Goal: Information Seeking & Learning: Learn about a topic

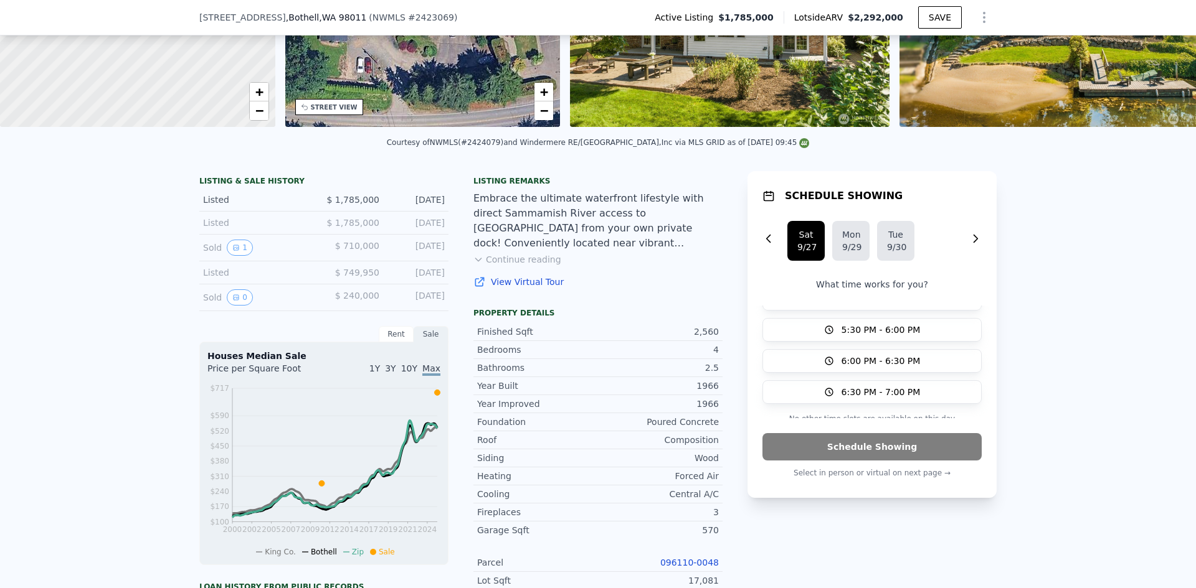
scroll to position [89, 0]
click at [1075, 236] on div "LISTING & SALE HISTORY Listed $ 1,785,000 [DATE] Listed $ 1,785,000 [DATE] Sold…" at bounding box center [598, 532] width 1196 height 742
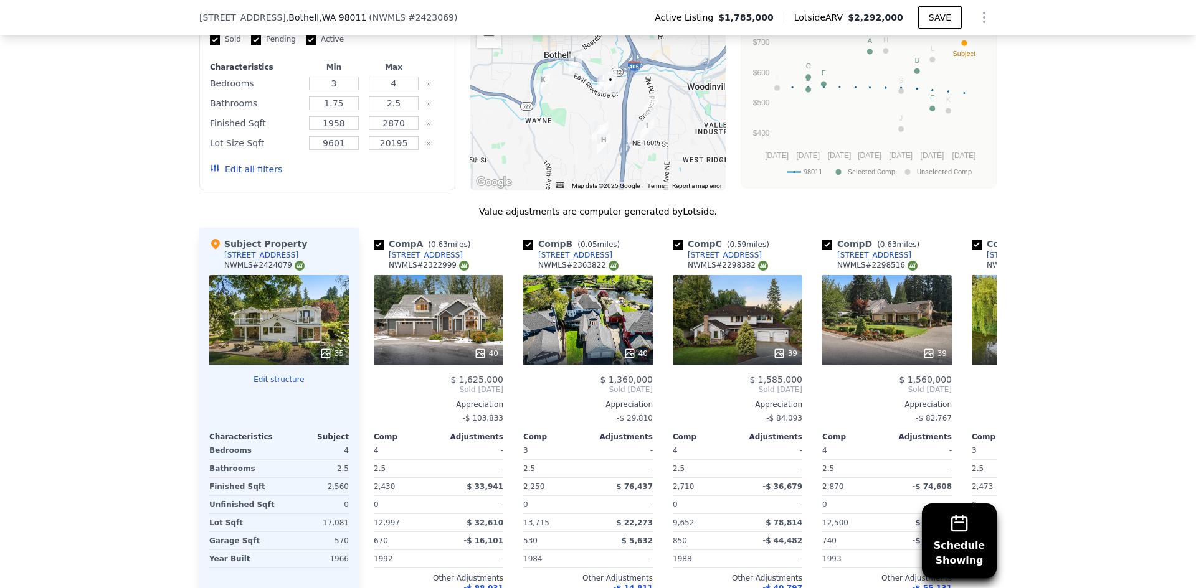
scroll to position [1241, 0]
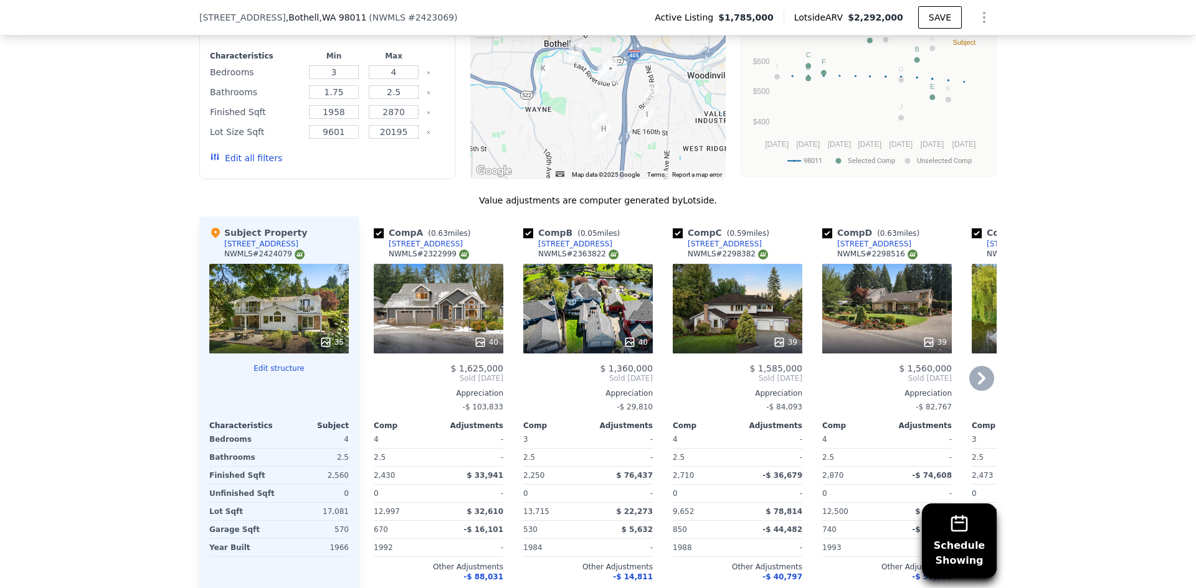
click at [986, 389] on icon at bounding box center [981, 378] width 25 height 25
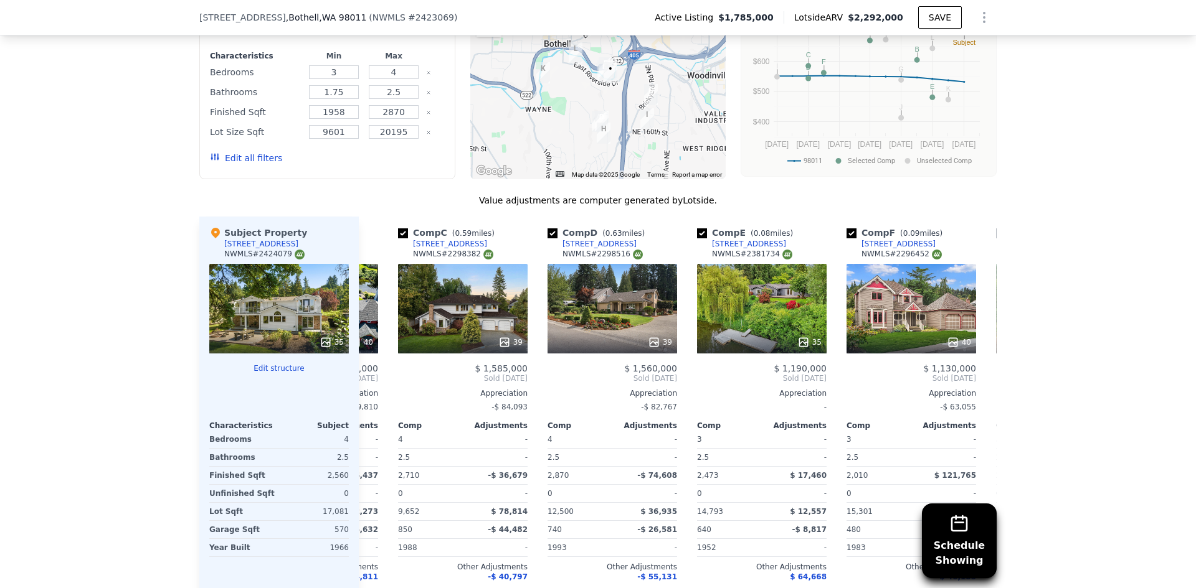
scroll to position [0, 299]
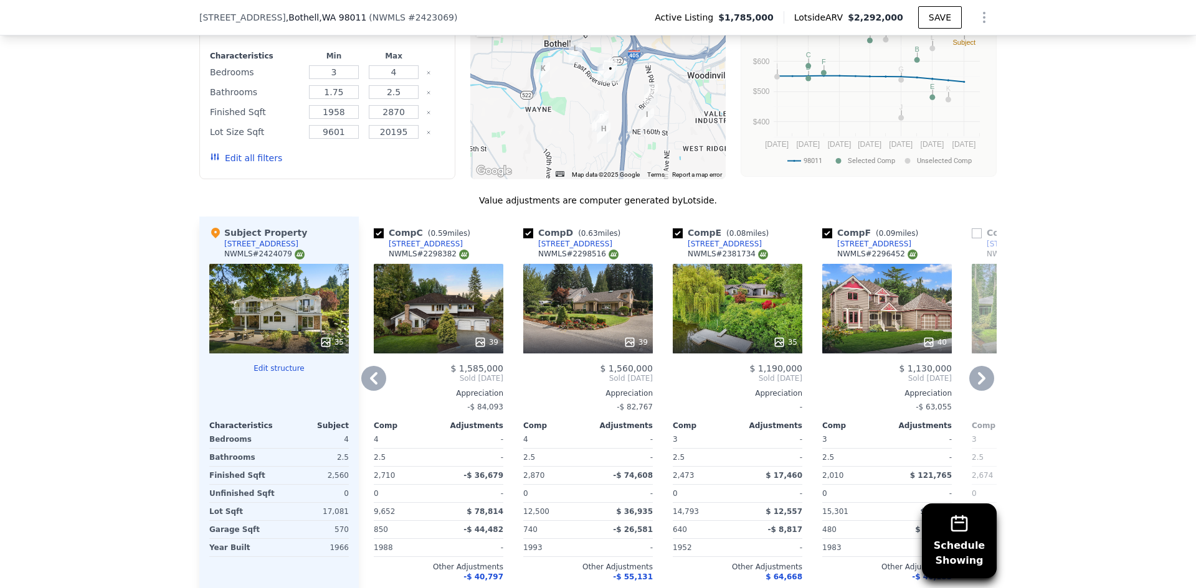
click at [986, 385] on icon at bounding box center [981, 378] width 25 height 25
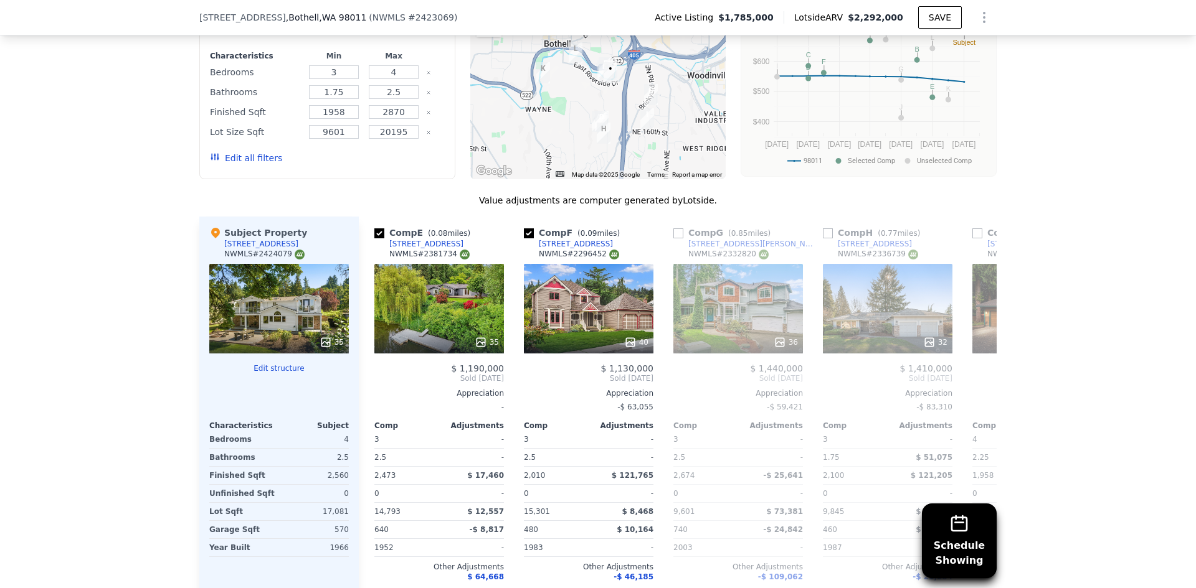
scroll to position [0, 598]
drag, startPoint x: 567, startPoint y: 263, endPoint x: 592, endPoint y: 262, distance: 25.0
click at [592, 260] on div "NWMLS # 2296452" at bounding box center [578, 254] width 80 height 11
copy div "296452"
drag, startPoint x: 564, startPoint y: 260, endPoint x: 593, endPoint y: 260, distance: 29.3
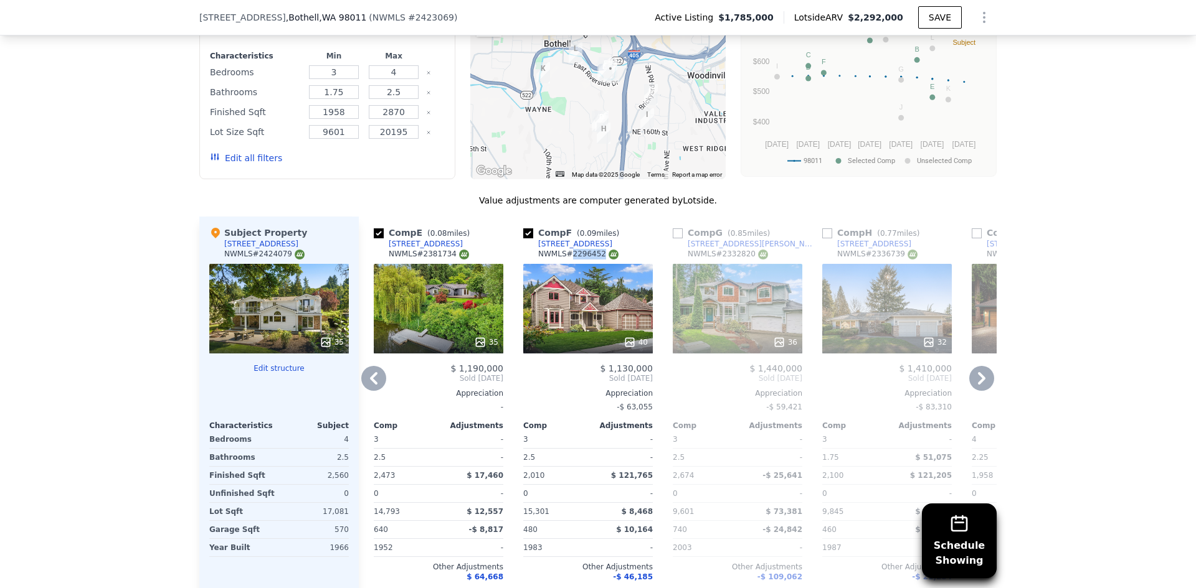
click at [593, 260] on div "NWMLS # 2296452" at bounding box center [578, 254] width 80 height 11
copy div "2296452"
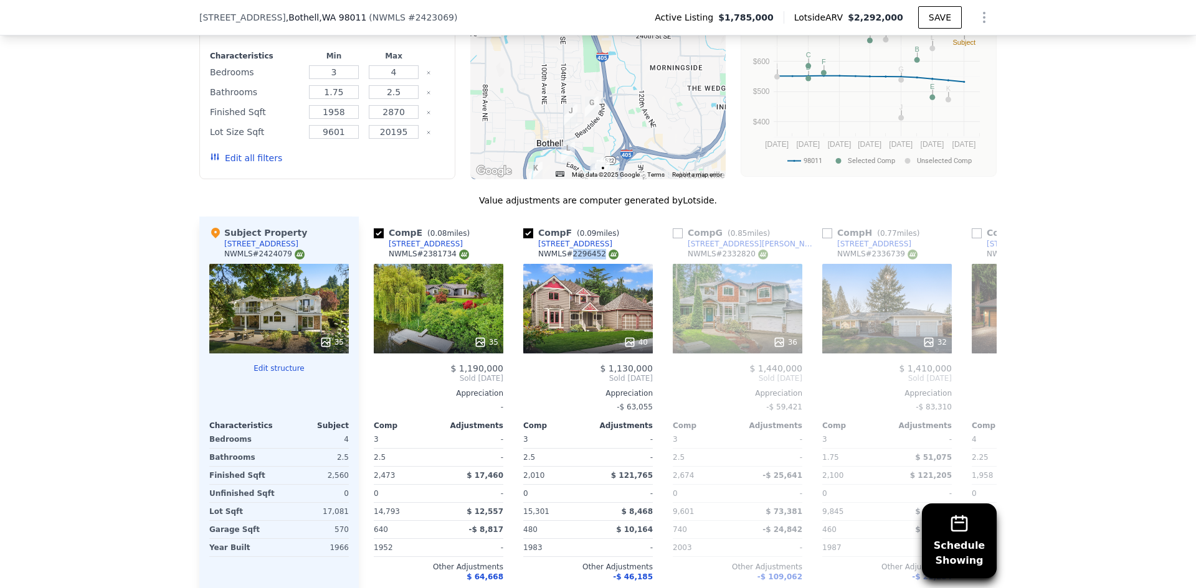
drag, startPoint x: 586, startPoint y: 105, endPoint x: 577, endPoint y: 207, distance: 102.6
click at [576, 207] on div "We found 12 sales that match your search Listings provided by NWMLS Filters Map…" at bounding box center [597, 289] width 797 height 699
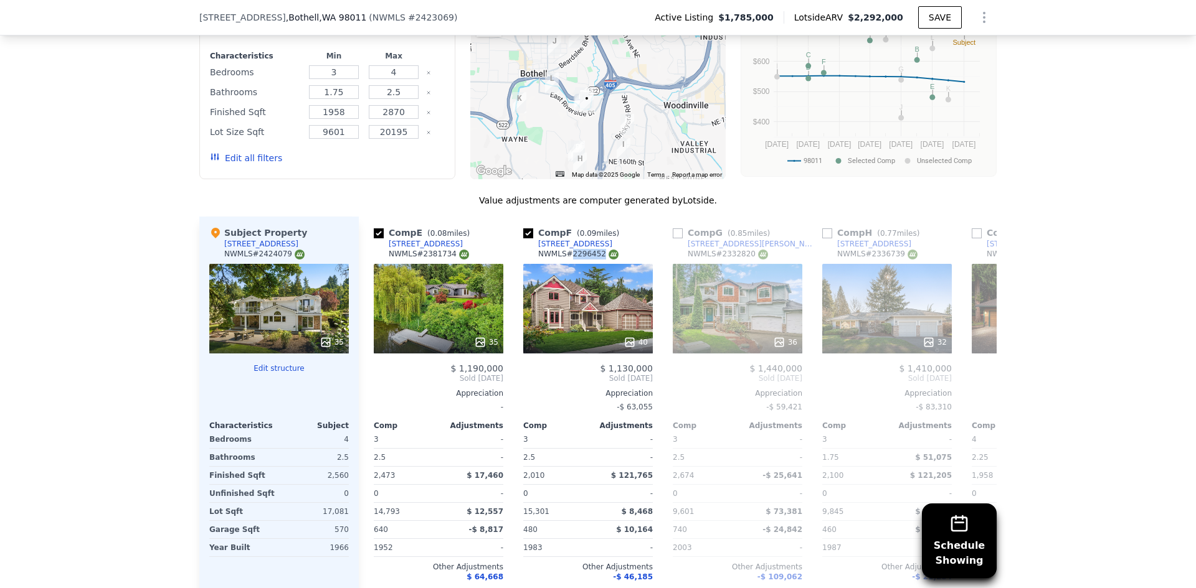
drag, startPoint x: 605, startPoint y: 149, endPoint x: 586, endPoint y: 60, distance: 91.0
click at [586, 60] on div at bounding box center [598, 79] width 256 height 199
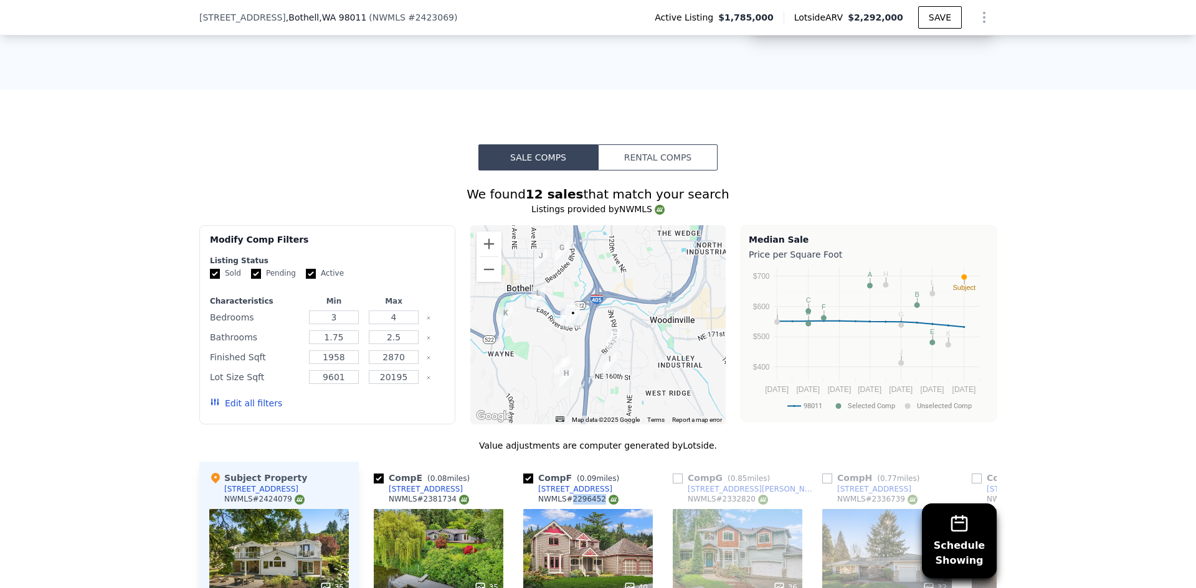
scroll to position [992, 0]
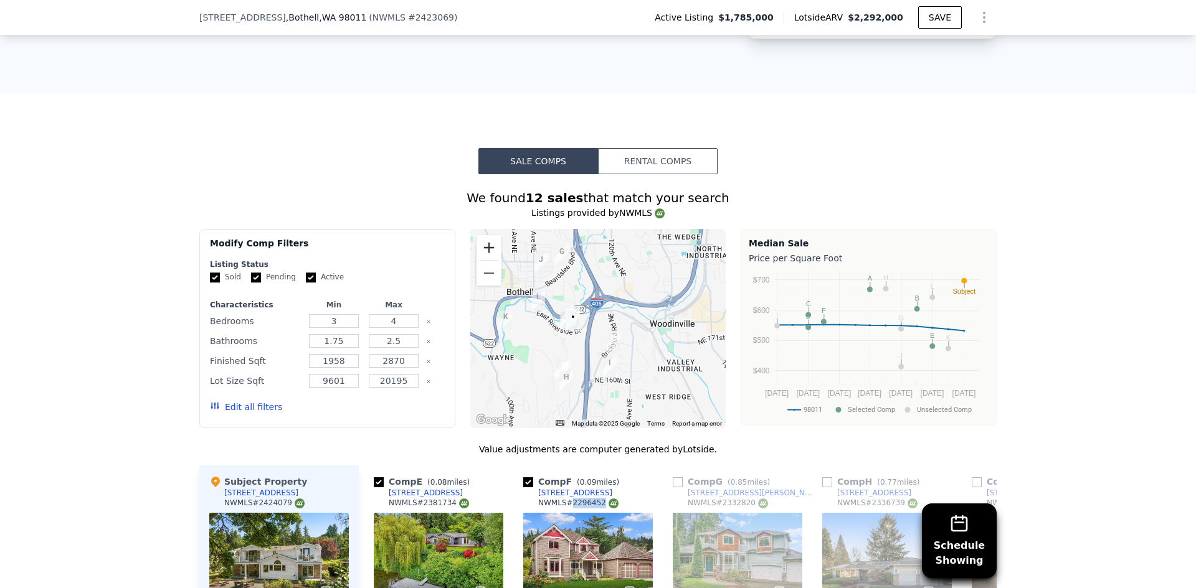
click at [481, 253] on button "Zoom in" at bounding box center [488, 247] width 25 height 25
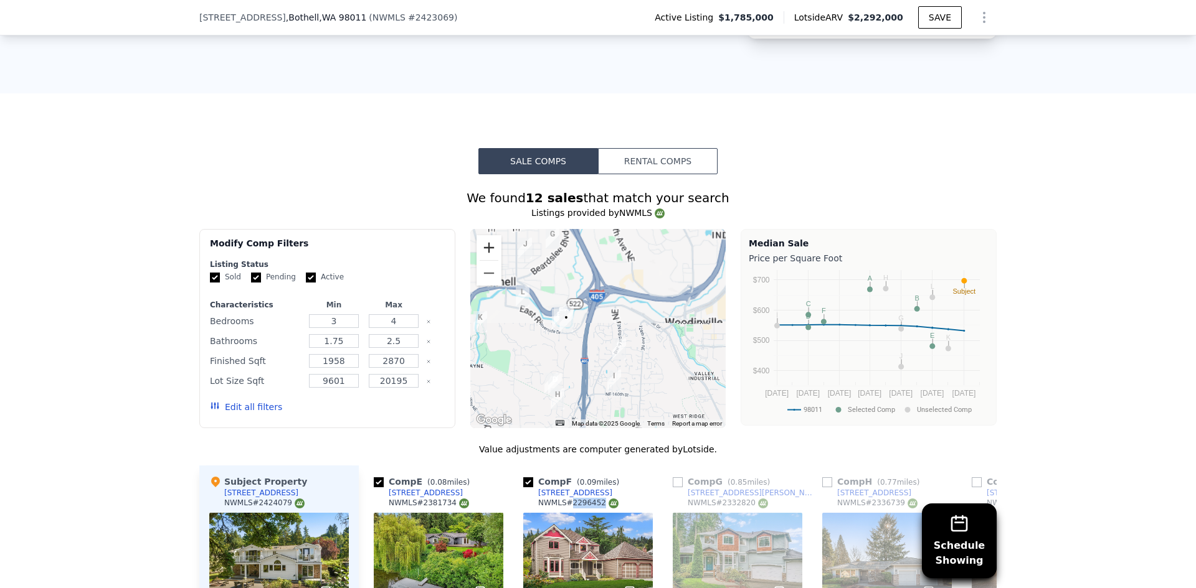
click at [481, 253] on button "Zoom in" at bounding box center [488, 247] width 25 height 25
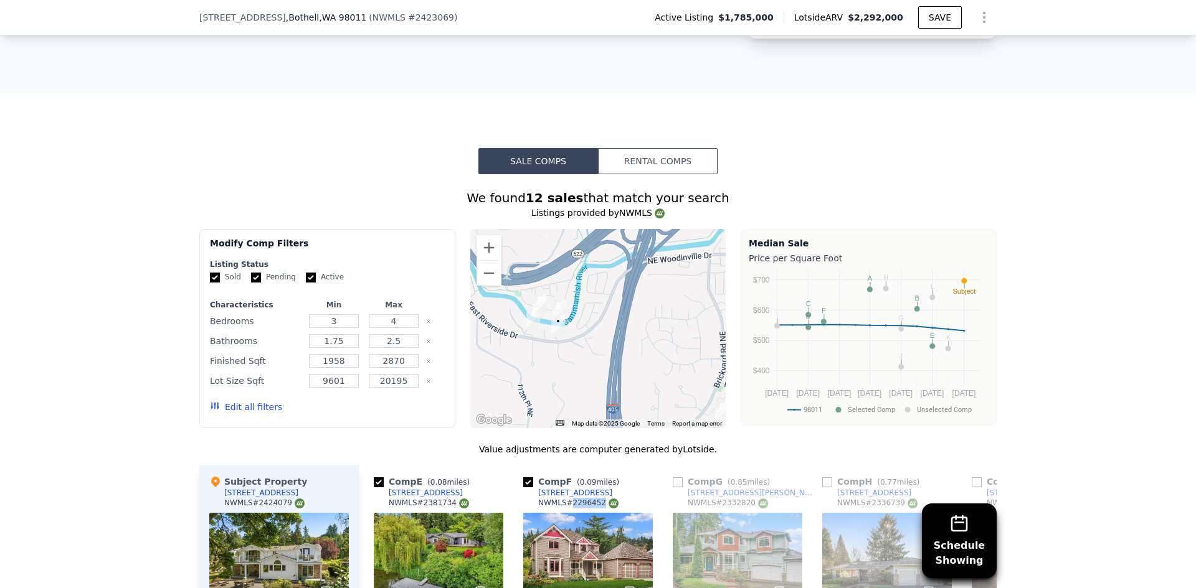
drag, startPoint x: 554, startPoint y: 331, endPoint x: 589, endPoint y: 329, distance: 34.9
click at [612, 329] on div at bounding box center [598, 328] width 256 height 199
click at [554, 316] on img "11219 NE 174th St" at bounding box center [559, 309] width 14 height 21
click at [535, 309] on img "11119 NE 174th St" at bounding box center [539, 303] width 14 height 21
click at [526, 323] on img "11112 E Riverside Dr" at bounding box center [533, 317] width 14 height 21
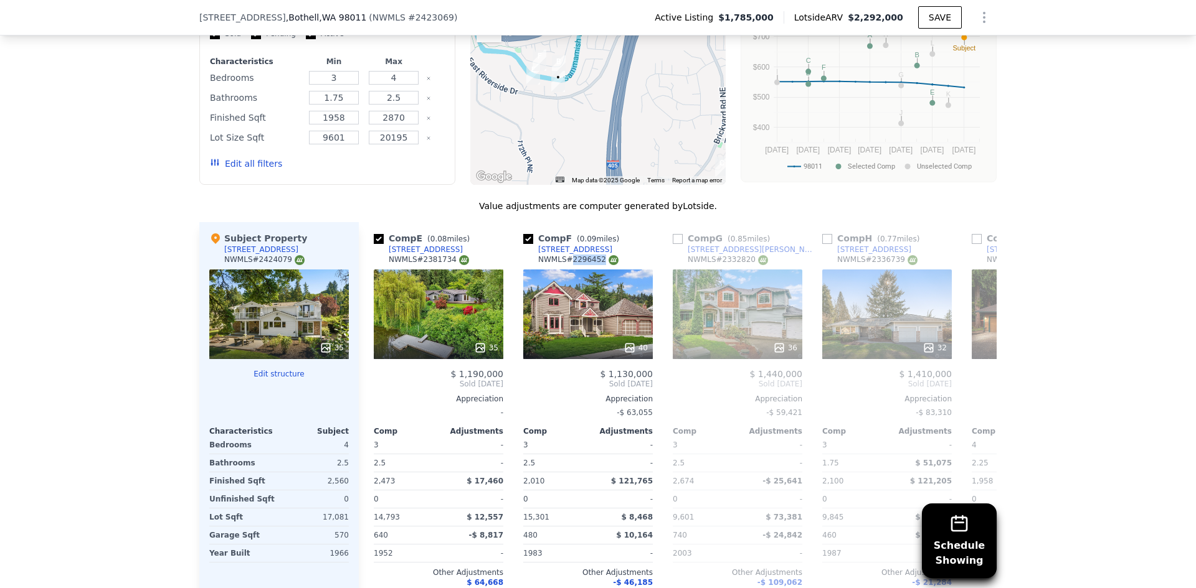
scroll to position [1241, 0]
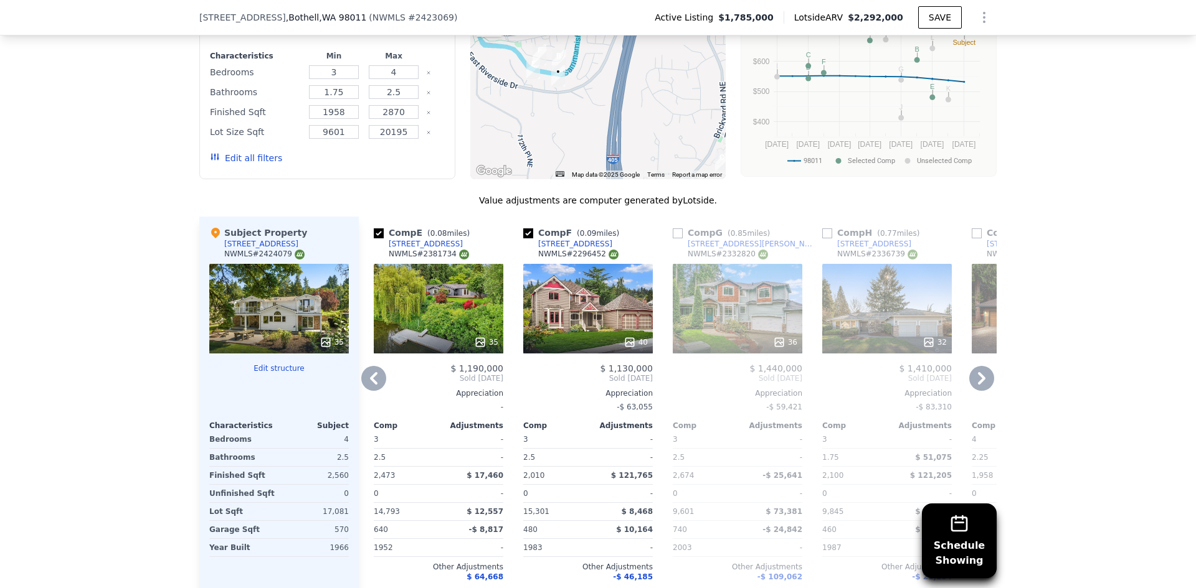
click at [978, 382] on icon at bounding box center [981, 378] width 25 height 25
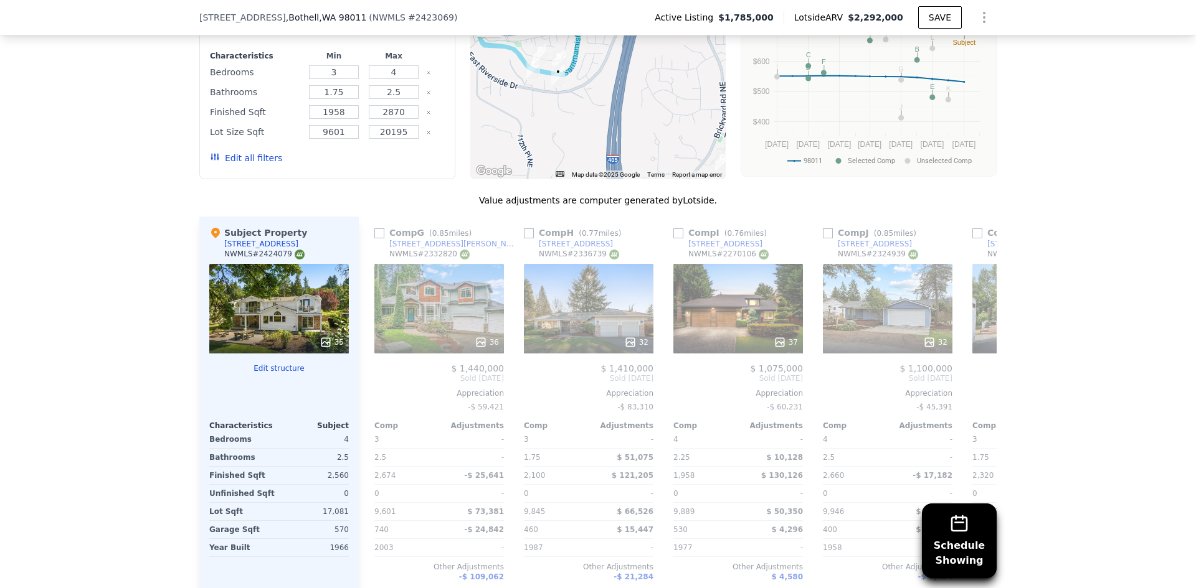
scroll to position [0, 897]
